Goal: Information Seeking & Learning: Learn about a topic

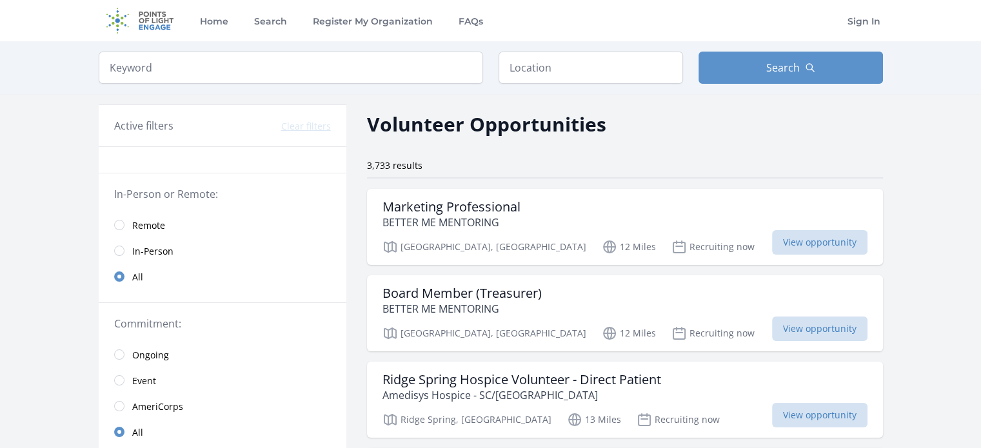
click at [125, 219] on link "Remote" at bounding box center [223, 225] width 248 height 26
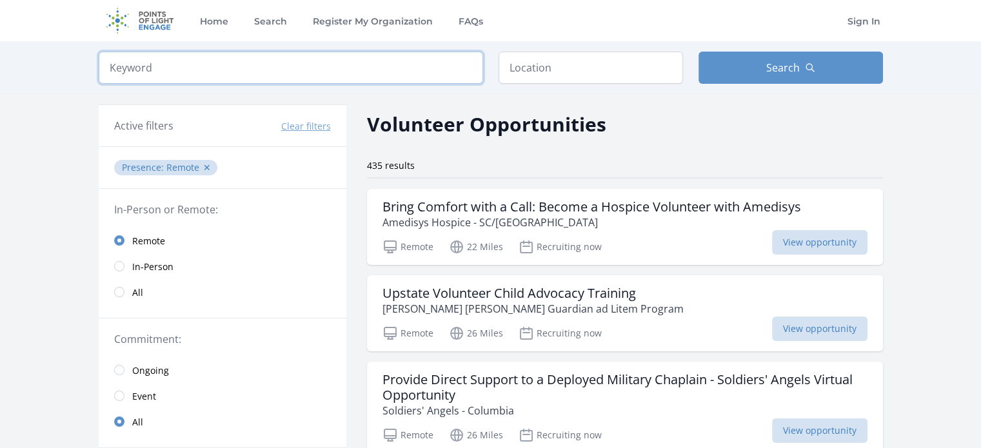
click at [363, 63] on input "search" at bounding box center [291, 68] width 384 height 32
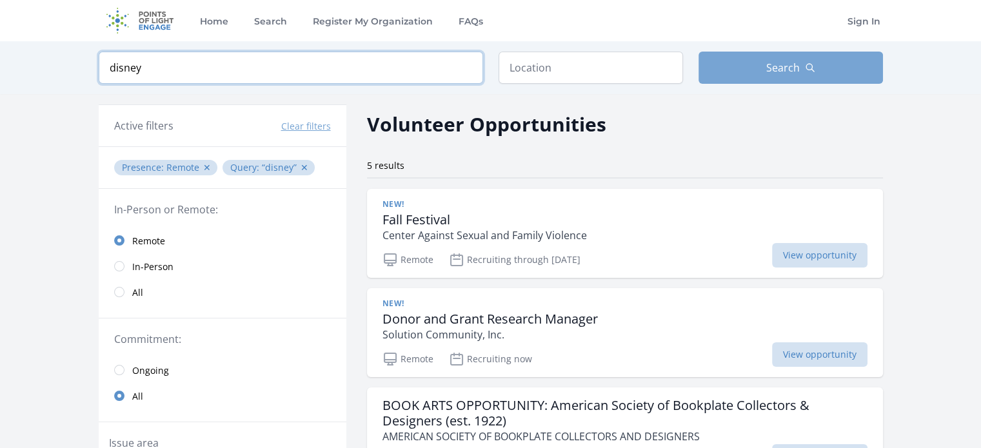
type input "disney"
click at [793, 62] on span "Search" at bounding box center [783, 67] width 34 height 15
click at [204, 172] on button "✕" at bounding box center [207, 167] width 8 height 13
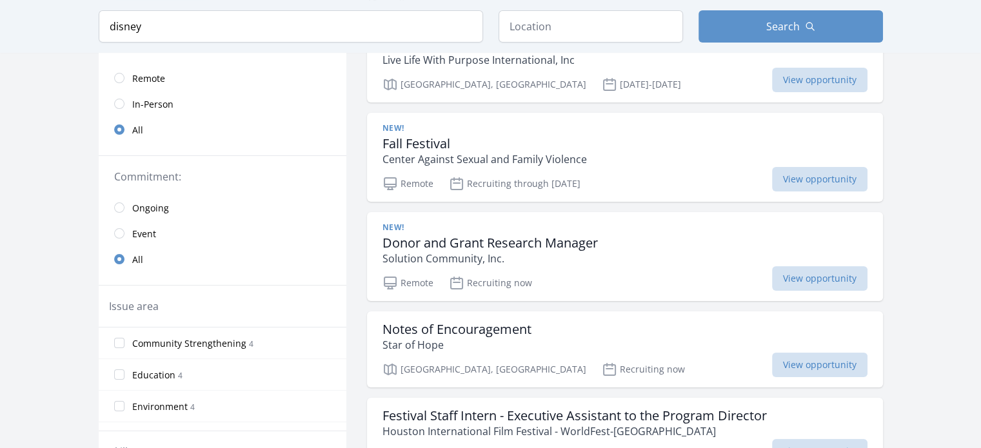
scroll to position [162, 0]
click at [655, 175] on div "Remote Recruiting through Oct 23rd View opportunity" at bounding box center [625, 182] width 485 height 19
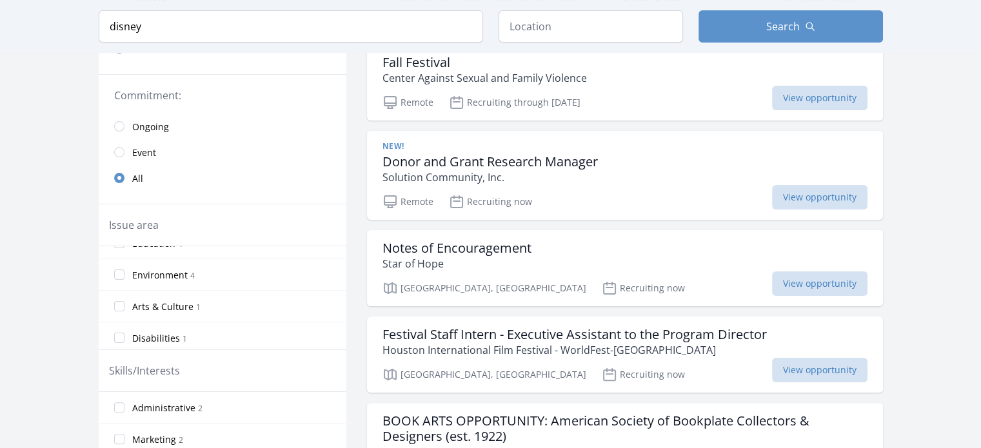
scroll to position [330, 0]
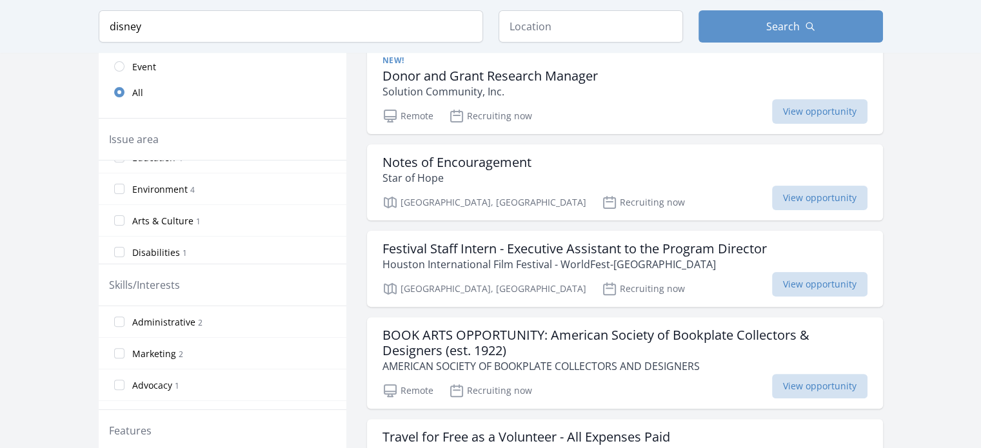
click at [121, 259] on label "Disabilities 1" at bounding box center [223, 252] width 248 height 26
click at [121, 257] on input "Disabilities 1" at bounding box center [119, 252] width 10 height 10
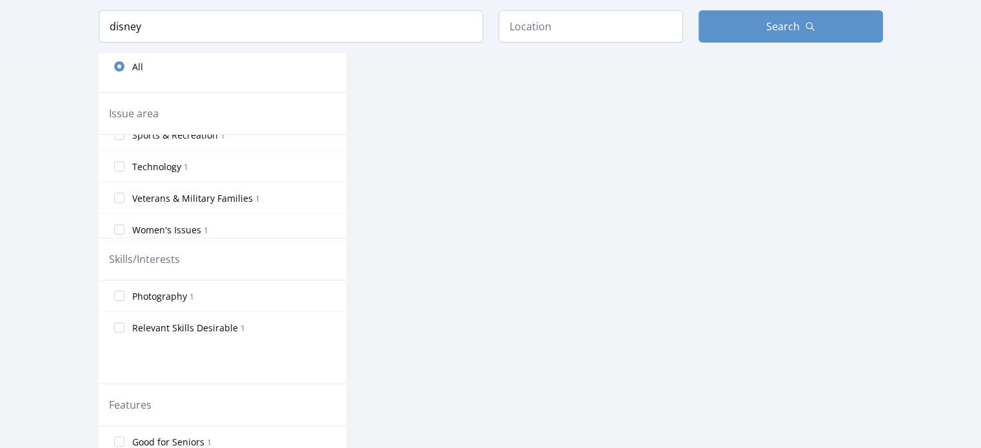
scroll to position [211, 0]
click at [118, 224] on input "Women's Issues 1" at bounding box center [119, 224] width 10 height 10
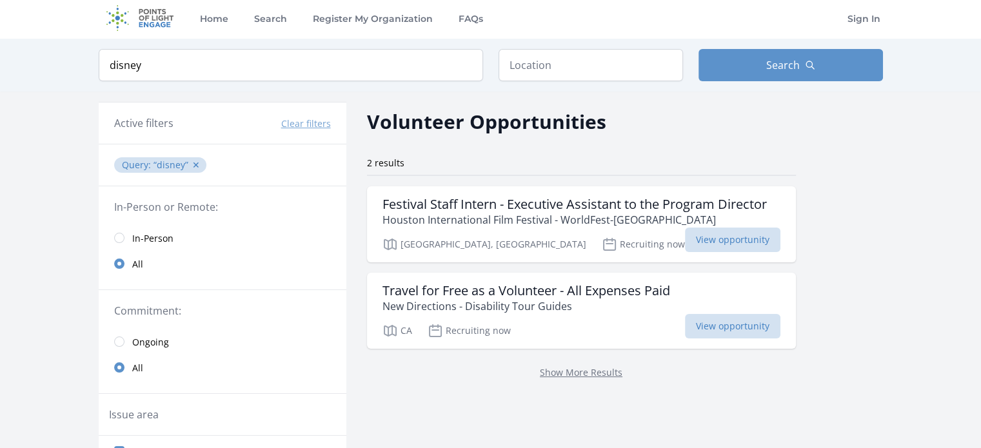
scroll to position [3, 0]
click at [195, 166] on button "✕" at bounding box center [196, 165] width 8 height 13
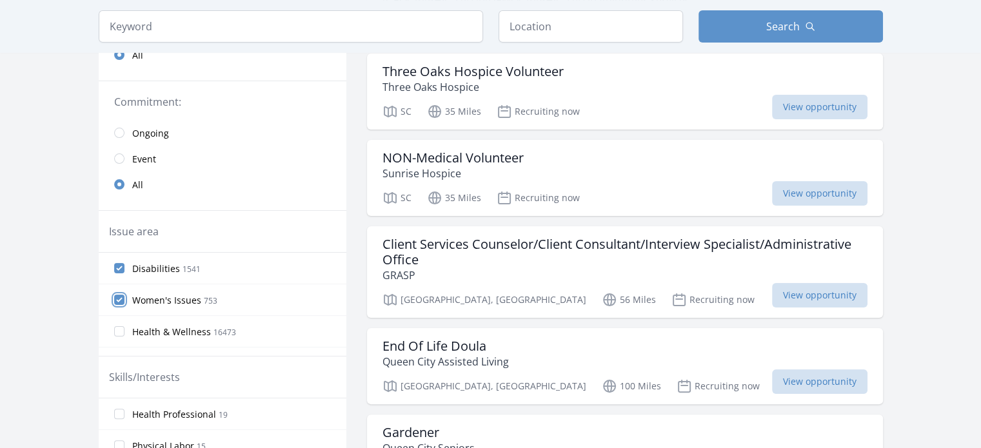
click at [115, 300] on input "Women's Issues 753" at bounding box center [119, 300] width 10 height 10
click at [119, 264] on input "Disabilities 1541" at bounding box center [119, 268] width 10 height 10
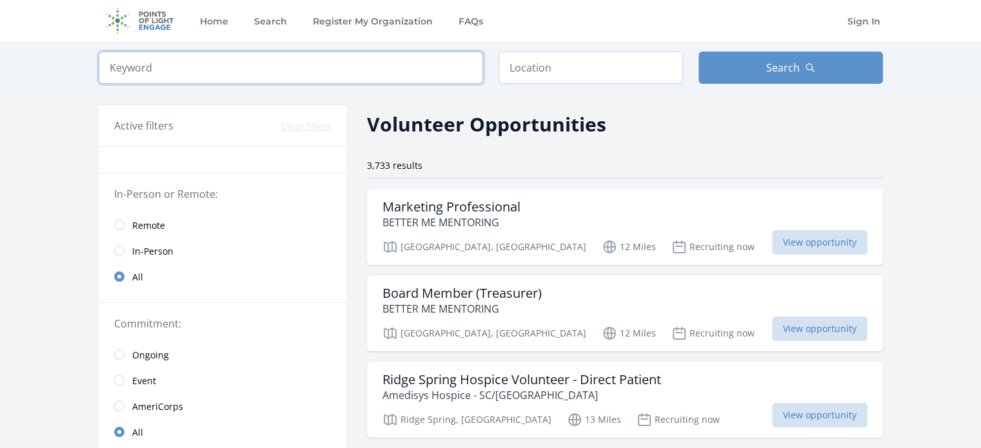
click at [162, 66] on input "search" at bounding box center [291, 68] width 384 height 32
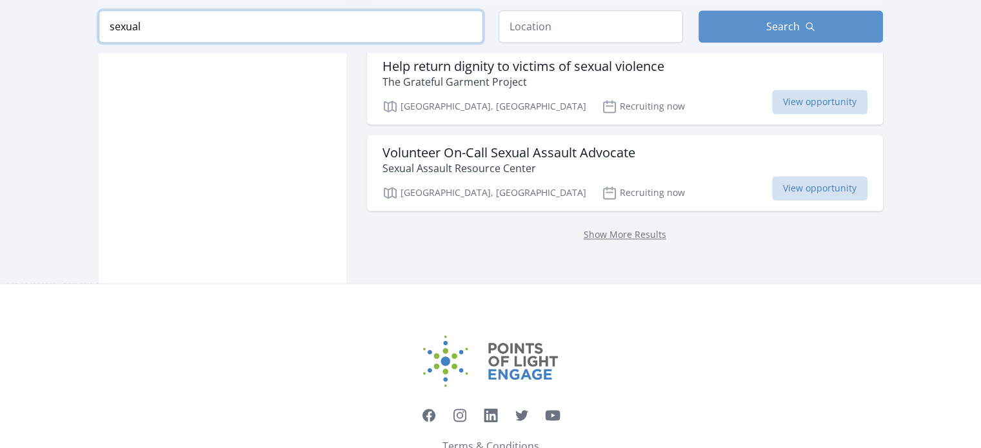
scroll to position [1871, 0]
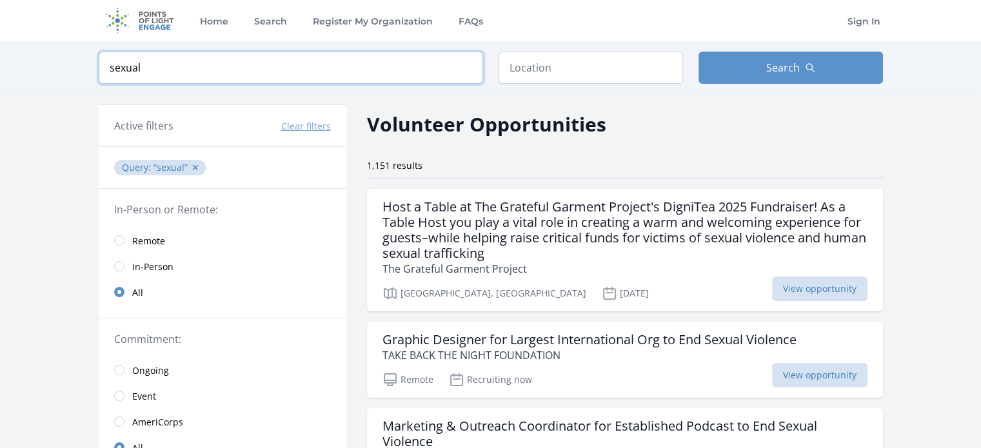
type input "sexual"
click at [578, 67] on input "text" at bounding box center [591, 68] width 184 height 32
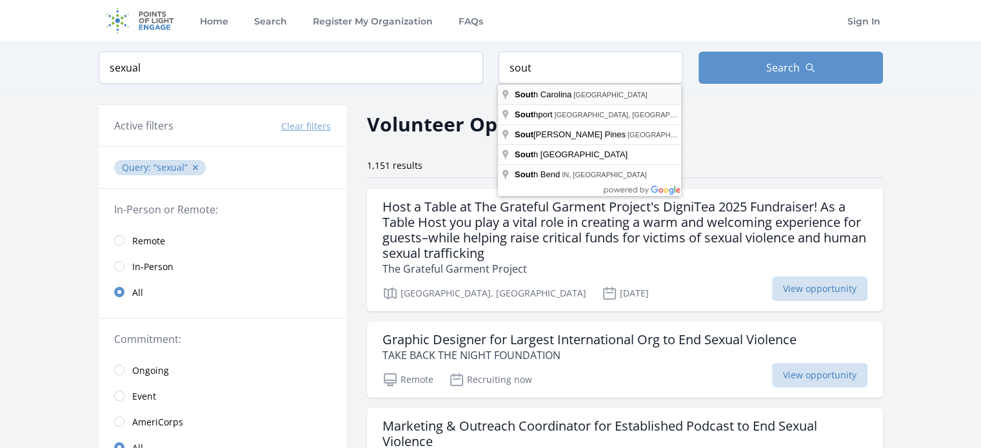
type input "South Carolina, USA"
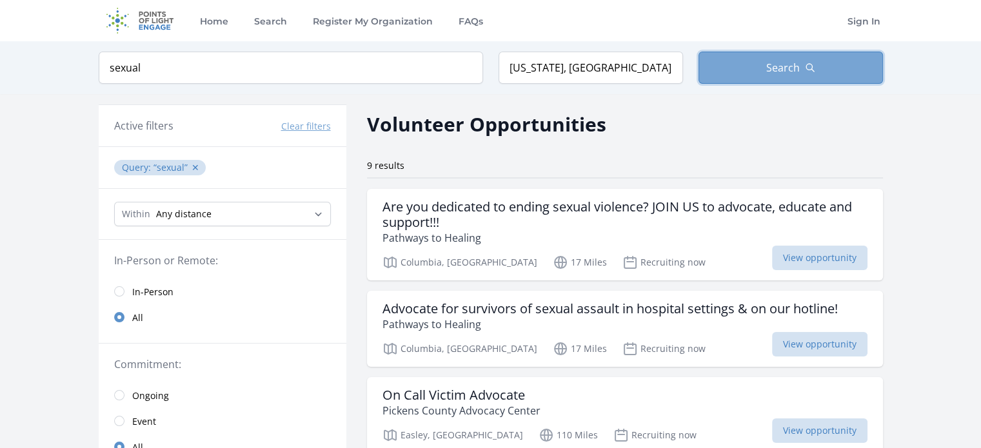
click at [789, 75] on span "Search" at bounding box center [783, 67] width 34 height 15
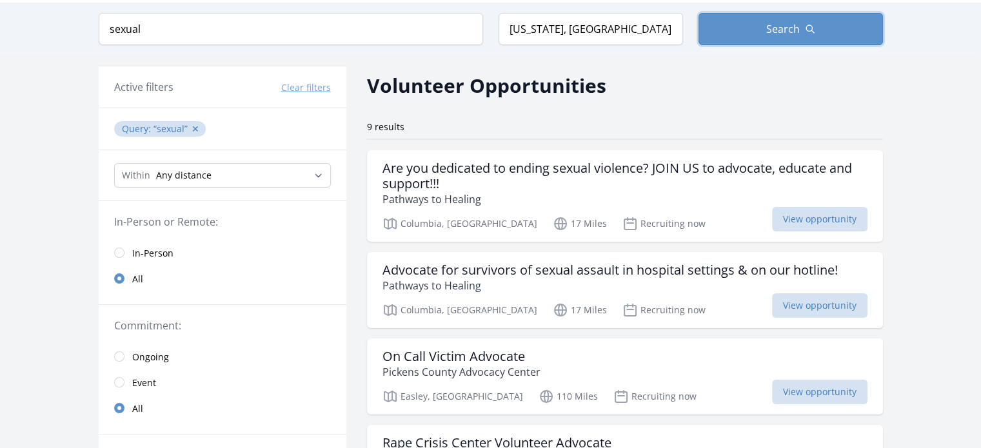
scroll to position [68, 0]
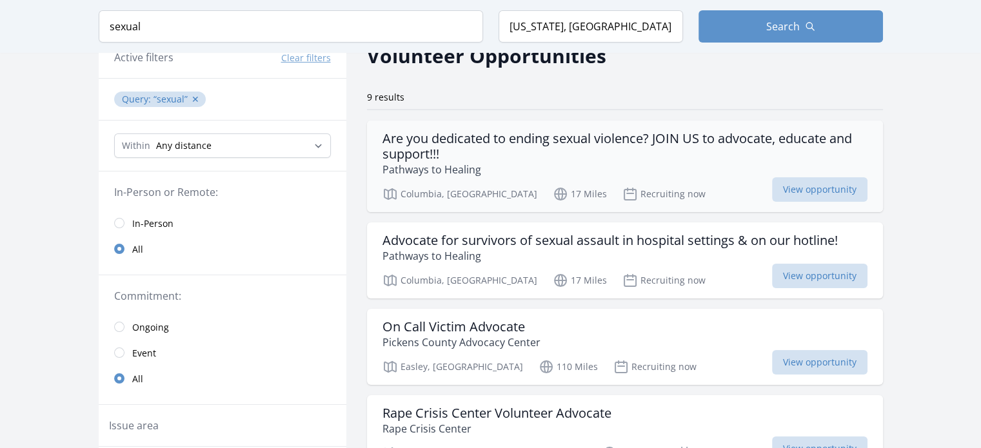
click at [571, 141] on h3 "Are you dedicated to ending sexual violence? JOIN US to advocate, educate and s…" at bounding box center [625, 146] width 485 height 31
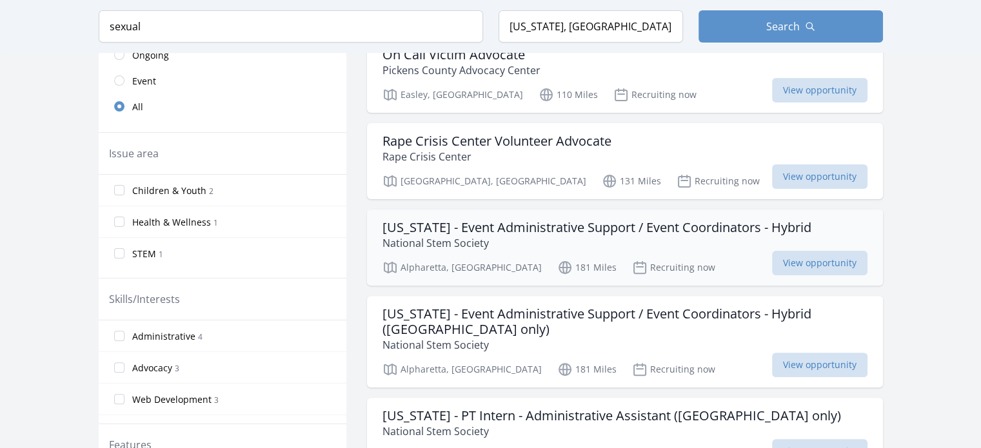
scroll to position [341, 0]
click at [666, 149] on div "Rape Crisis Center Volunteer Advocate Rape Crisis Center" at bounding box center [625, 149] width 485 height 31
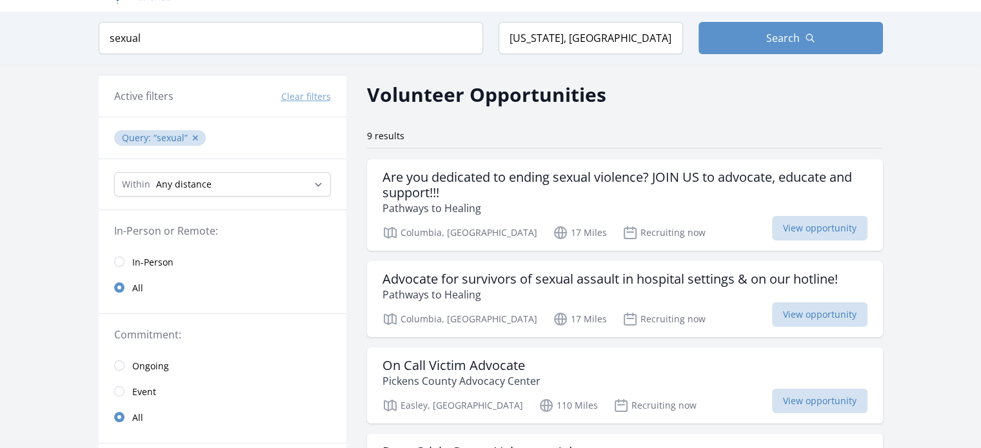
scroll to position [28, 0]
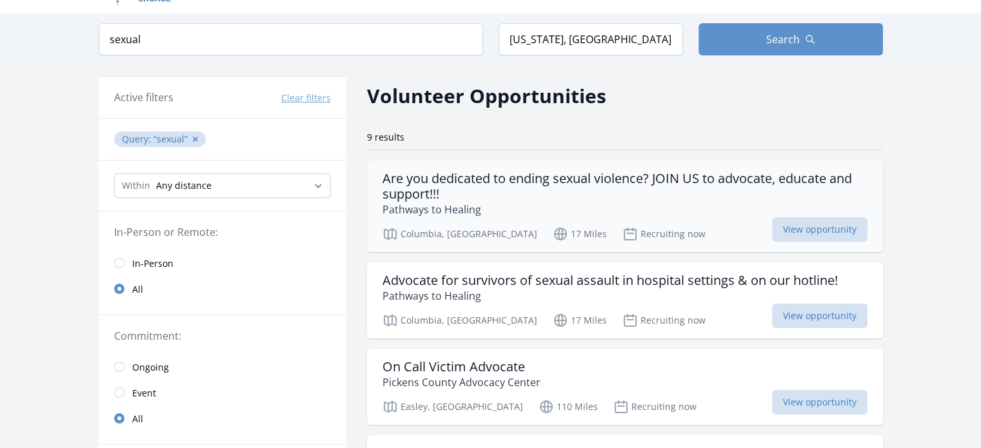
click at [660, 206] on p "Pathways to Healing" at bounding box center [625, 209] width 485 height 15
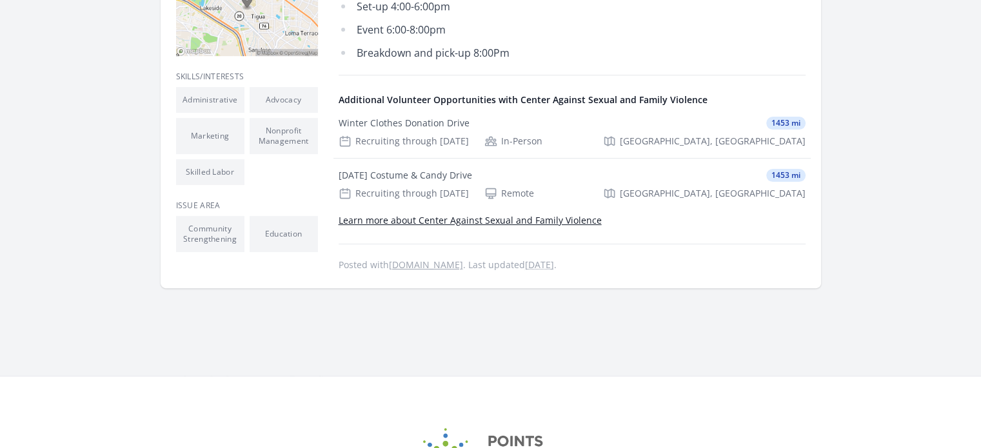
scroll to position [405, 0]
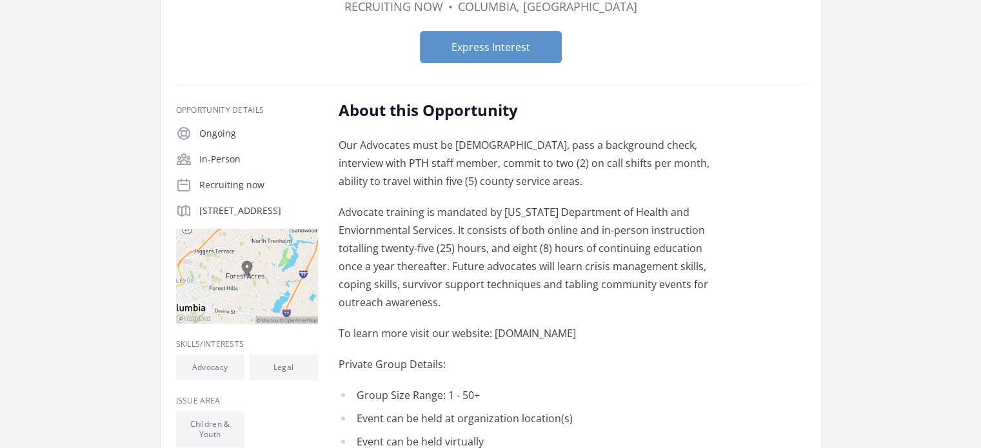
scroll to position [262, 0]
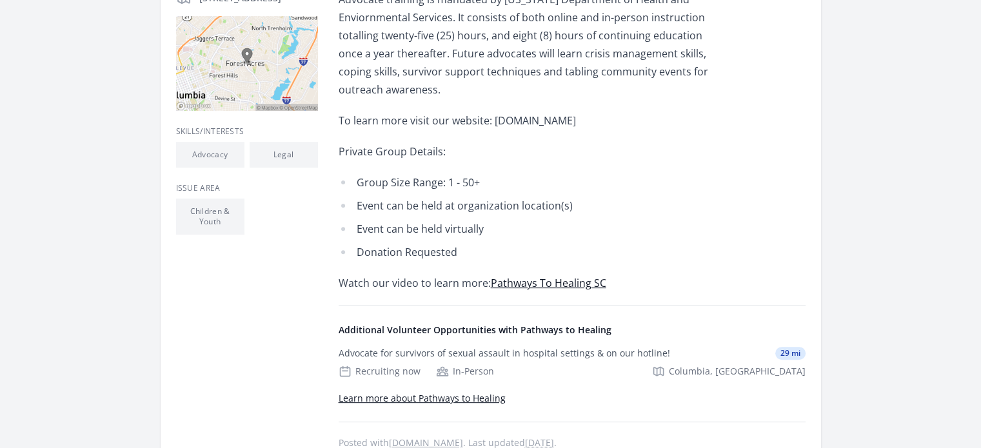
scroll to position [412, 0]
click at [567, 280] on link "Pathways To Healing SC" at bounding box center [548, 282] width 115 height 14
